Goal: Understand process/instructions: Learn how to perform a task or action

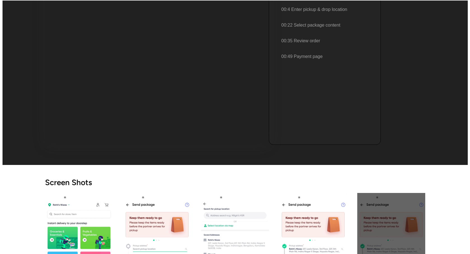
scroll to position [196, 0]
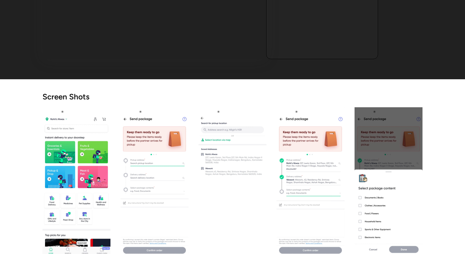
click at [167, 142] on img "open lightbox" at bounding box center [155, 182] width 68 height 151
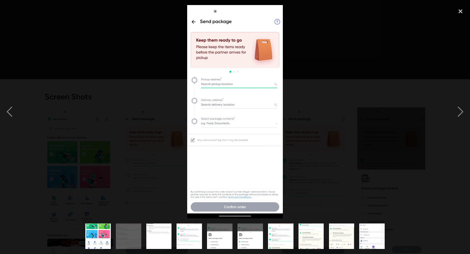
click at [220, 82] on img at bounding box center [235, 111] width 96 height 213
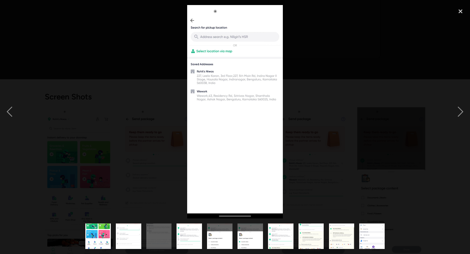
click at [224, 36] on img at bounding box center [235, 111] width 96 height 213
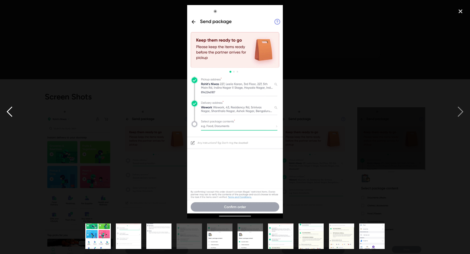
click at [6, 112] on div "previous image" at bounding box center [9, 111] width 19 height 213
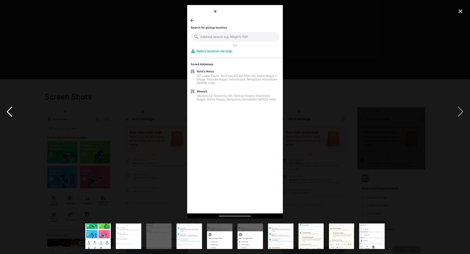
click at [6, 112] on div "previous image" at bounding box center [9, 111] width 19 height 213
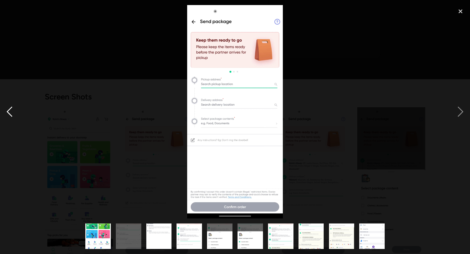
click at [6, 112] on div "previous image" at bounding box center [9, 111] width 19 height 213
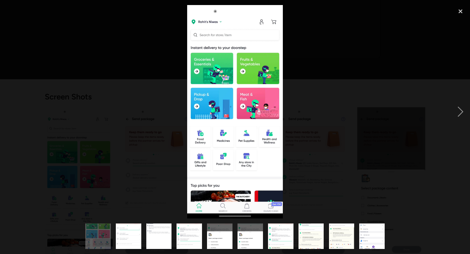
click at [199, 100] on img at bounding box center [235, 111] width 96 height 213
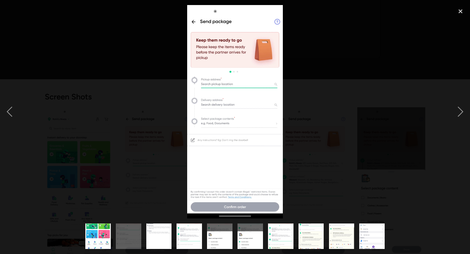
click at [228, 83] on img at bounding box center [235, 111] width 96 height 213
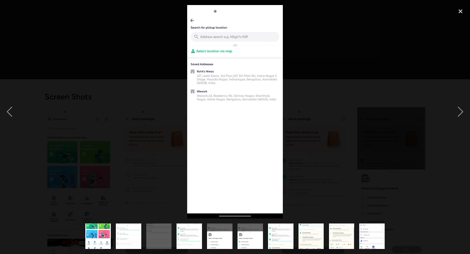
click at [228, 37] on img at bounding box center [235, 111] width 96 height 213
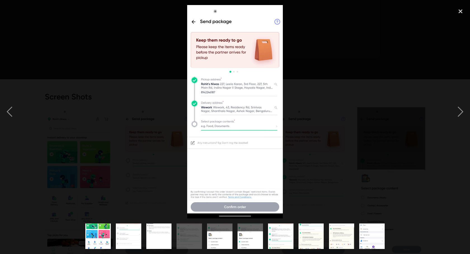
click at [191, 23] on img at bounding box center [235, 111] width 96 height 213
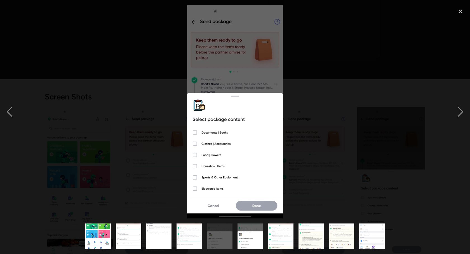
click at [210, 131] on img at bounding box center [235, 111] width 96 height 213
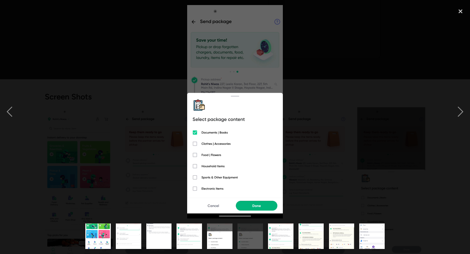
click at [262, 210] on img at bounding box center [235, 111] width 96 height 213
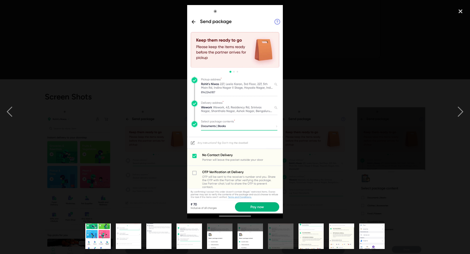
click at [262, 206] on img at bounding box center [235, 111] width 96 height 213
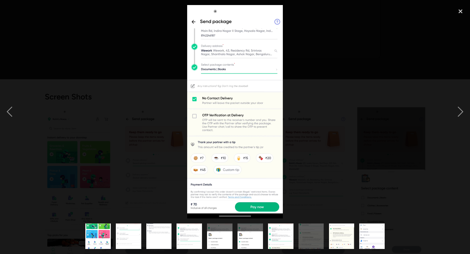
click at [194, 21] on img at bounding box center [235, 111] width 96 height 213
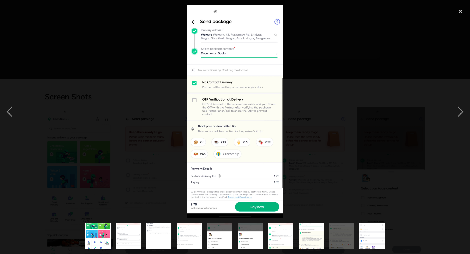
click at [194, 21] on img at bounding box center [235, 111] width 96 height 213
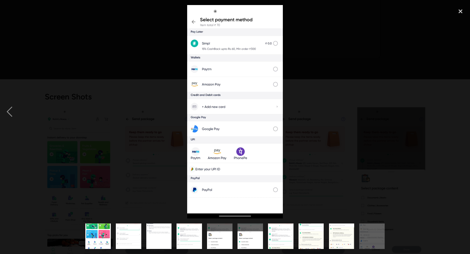
click at [194, 21] on img at bounding box center [235, 111] width 96 height 213
click at [194, 24] on img at bounding box center [235, 111] width 96 height 213
click at [459, 11] on div "close lightbox" at bounding box center [460, 11] width 19 height 12
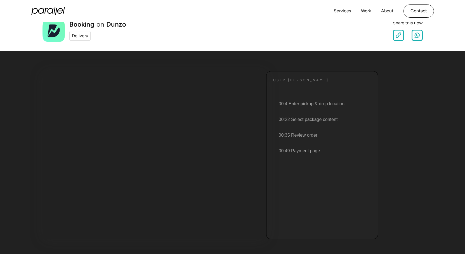
scroll to position [0, 0]
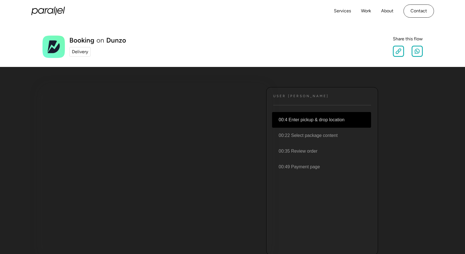
click at [304, 120] on li "00:4 Enter pickup & drop location" at bounding box center [321, 120] width 99 height 16
click at [214, 55] on div "Booking on Dunzo Delivery Share this flow" at bounding box center [233, 47] width 380 height 22
